Goal: Navigation & Orientation: Find specific page/section

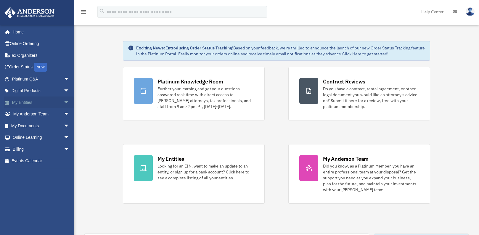
click at [64, 105] on span "arrow_drop_down" at bounding box center [70, 102] width 12 height 12
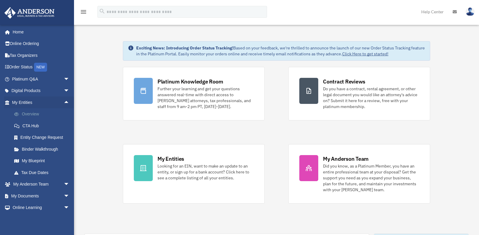
click at [41, 113] on link "Overview" at bounding box center [43, 114] width 70 height 12
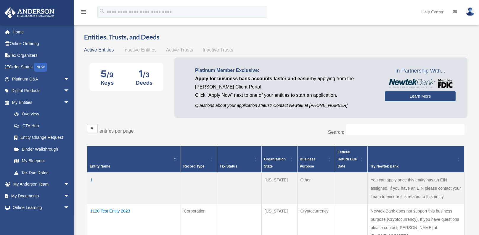
scroll to position [29, 0]
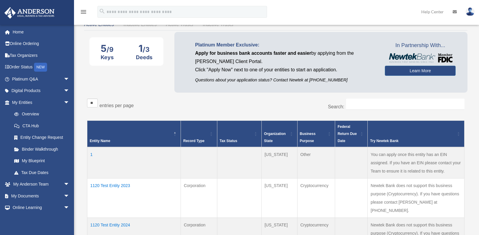
click at [109, 187] on td "1120 Test Entity 2023" at bounding box center [134, 197] width 94 height 39
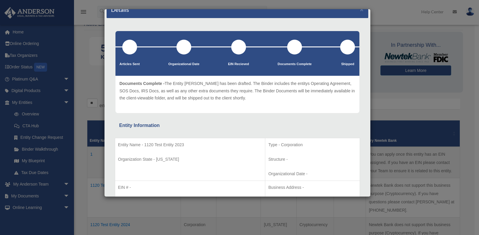
scroll to position [0, 0]
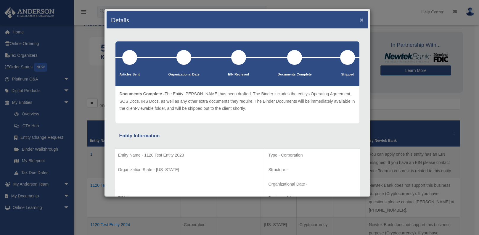
drag, startPoint x: 356, startPoint y: 19, endPoint x: 352, endPoint y: 20, distance: 3.7
click at [360, 19] on button "×" at bounding box center [362, 20] width 4 height 6
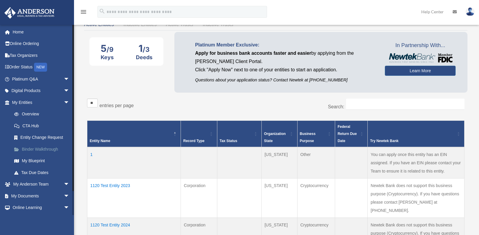
click at [44, 152] on link "Binder Walkthrough" at bounding box center [43, 149] width 70 height 12
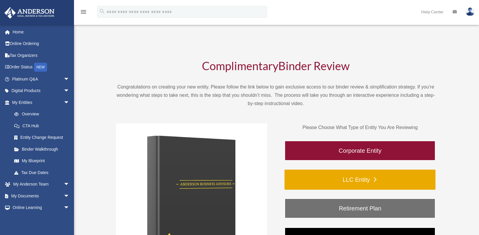
click at [364, 182] on link "LLC Entity" at bounding box center [359, 180] width 151 height 20
